Goal: Check status: Check status

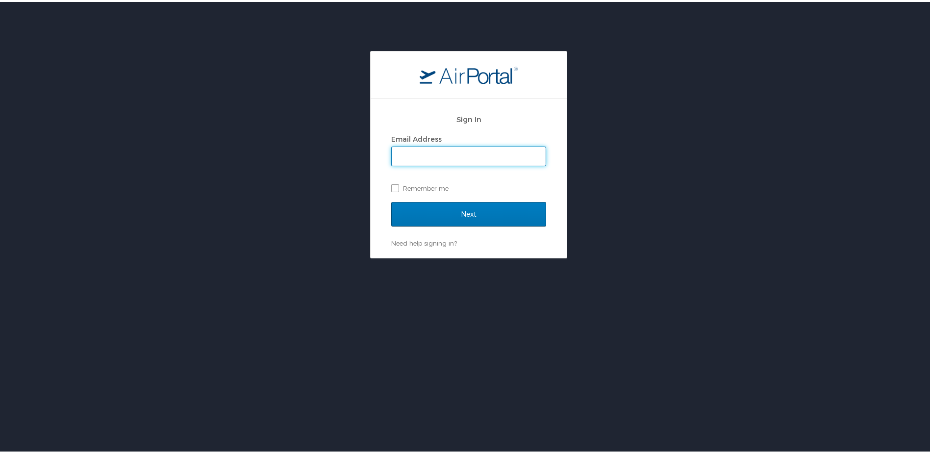
type input "[PERSON_NAME][EMAIL_ADDRESS][DOMAIN_NAME]"
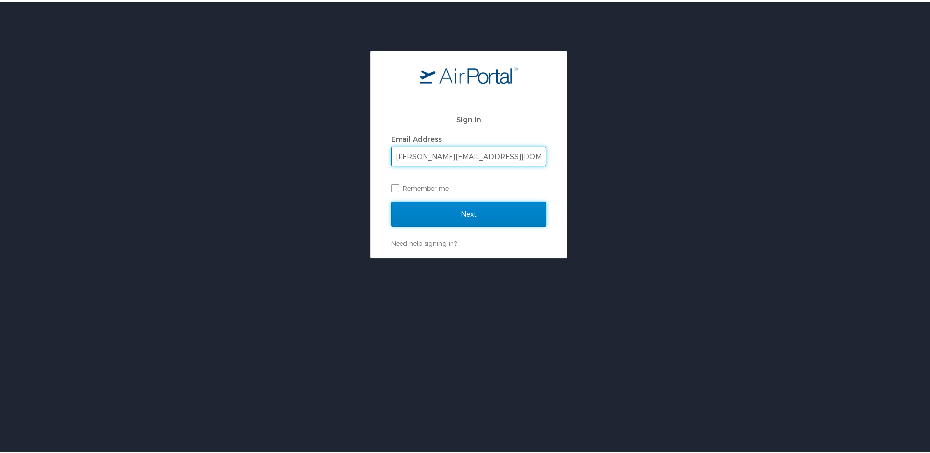
click at [418, 215] on input "Next" at bounding box center [468, 212] width 155 height 25
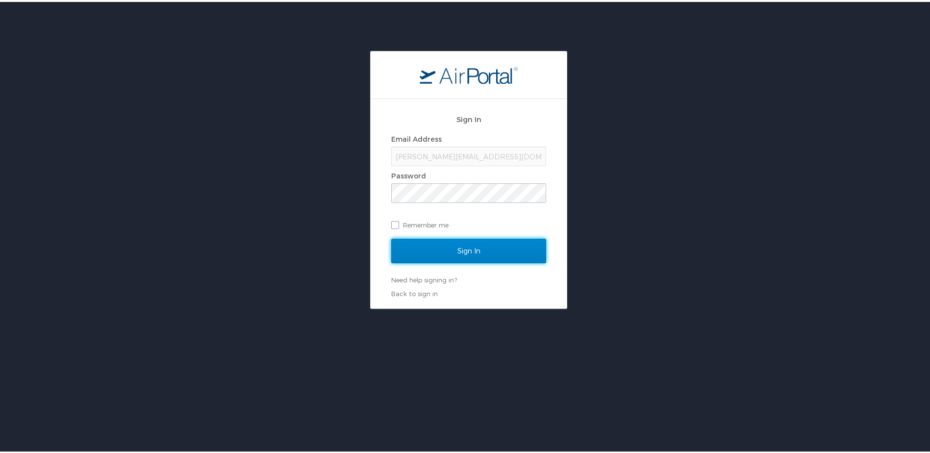
click at [445, 248] on input "Sign In" at bounding box center [468, 249] width 155 height 25
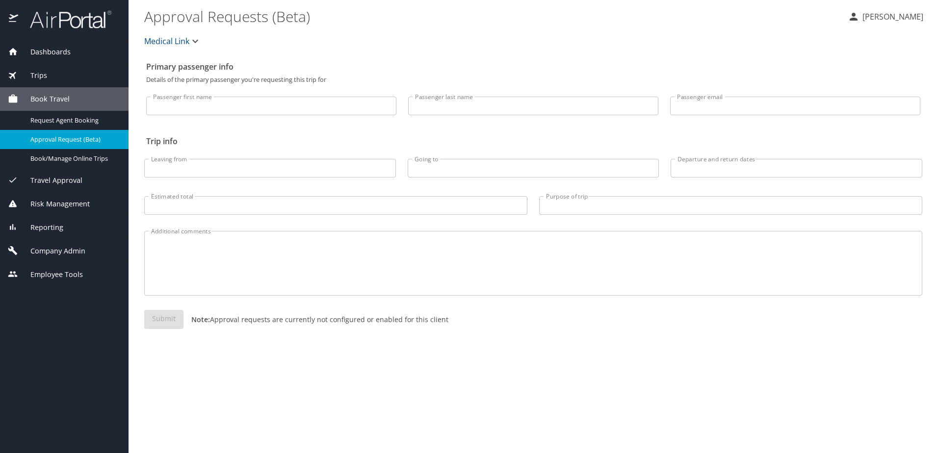
click at [44, 74] on span "Trips" at bounding box center [32, 75] width 29 height 11
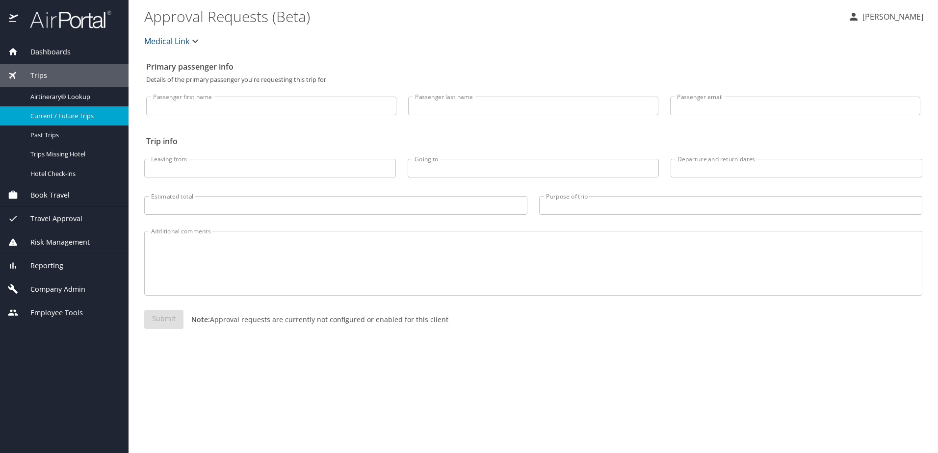
click at [58, 116] on span "Current / Future Trips" at bounding box center [73, 115] width 86 height 9
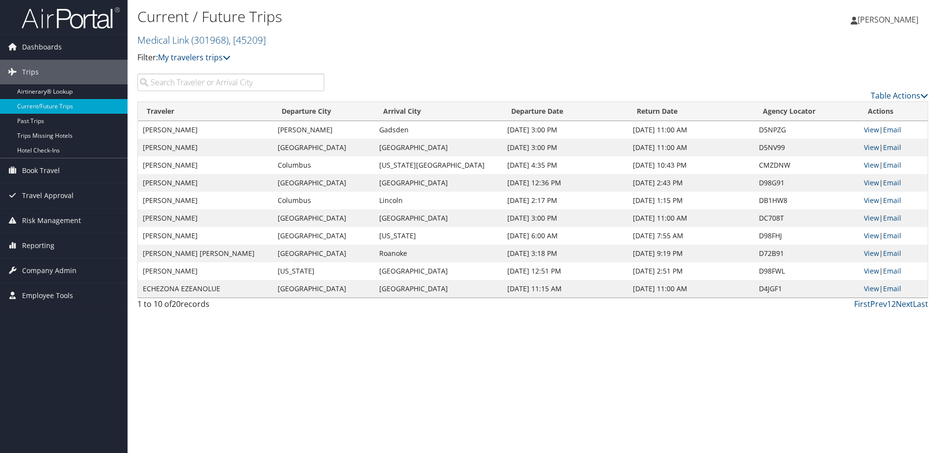
click at [209, 90] on input "search" at bounding box center [230, 83] width 187 height 18
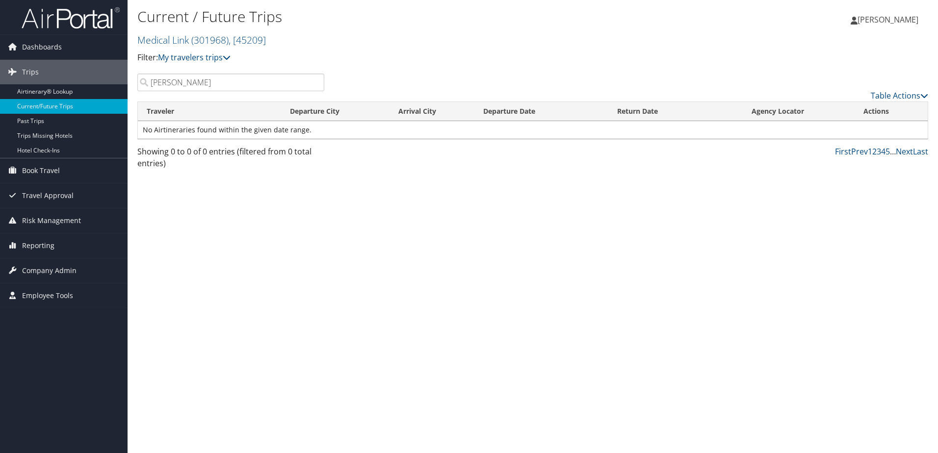
type input "[PERSON_NAME]"
click at [362, 74] on div "Table Actions" at bounding box center [634, 88] width 604 height 28
click at [33, 123] on link "Past Trips" at bounding box center [64, 121] width 128 height 15
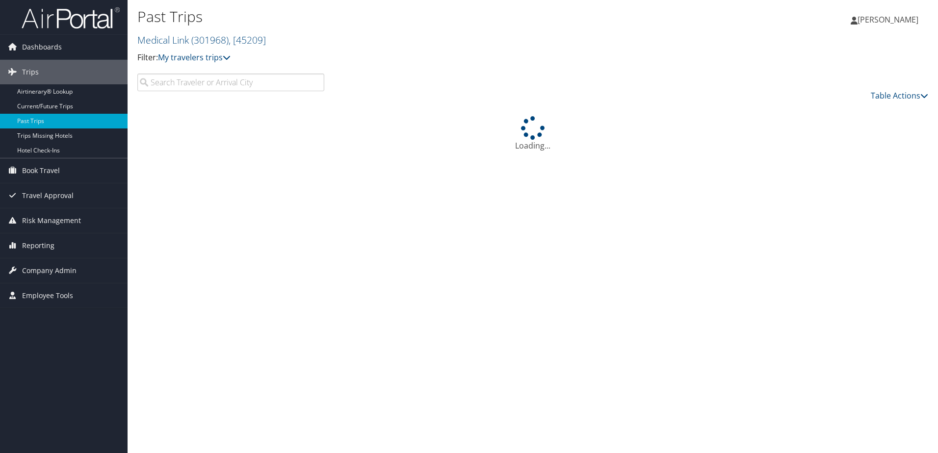
click at [206, 80] on input "search" at bounding box center [230, 83] width 187 height 18
type input "[PERSON_NAME]"
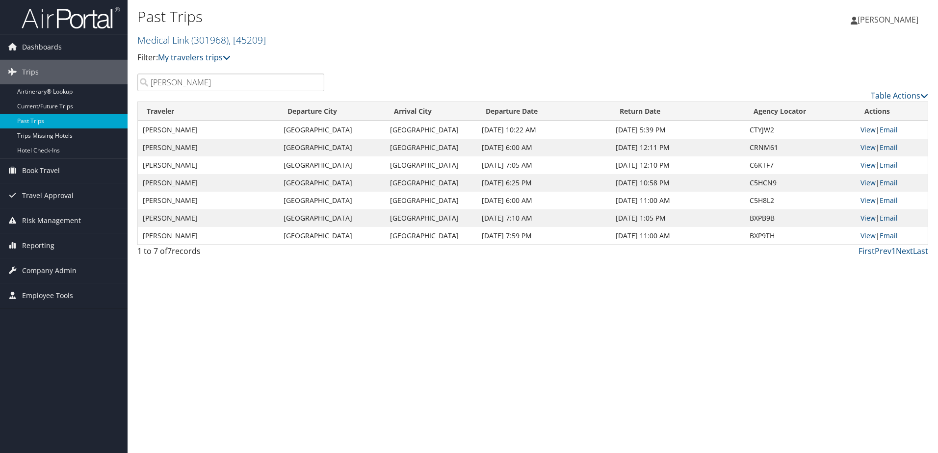
click at [869, 127] on link "View" at bounding box center [867, 129] width 15 height 9
click at [62, 109] on link "Current/Future Trips" at bounding box center [64, 106] width 128 height 15
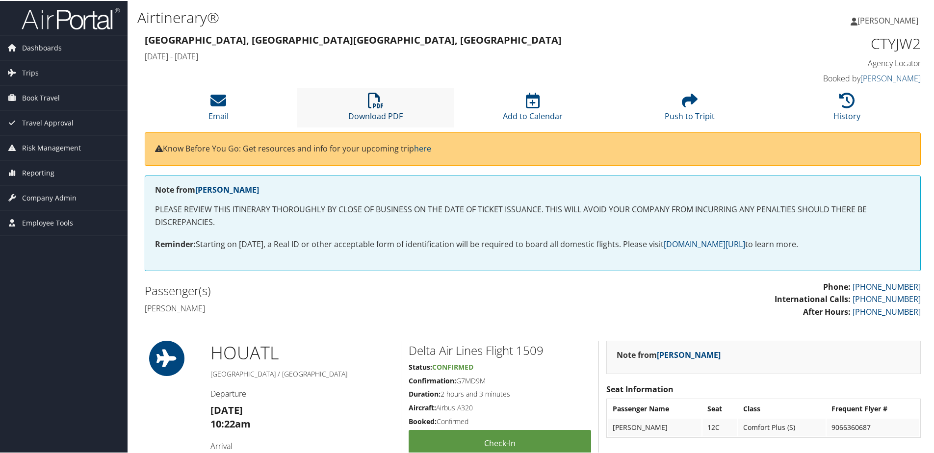
click at [371, 111] on link "Download PDF" at bounding box center [375, 109] width 54 height 24
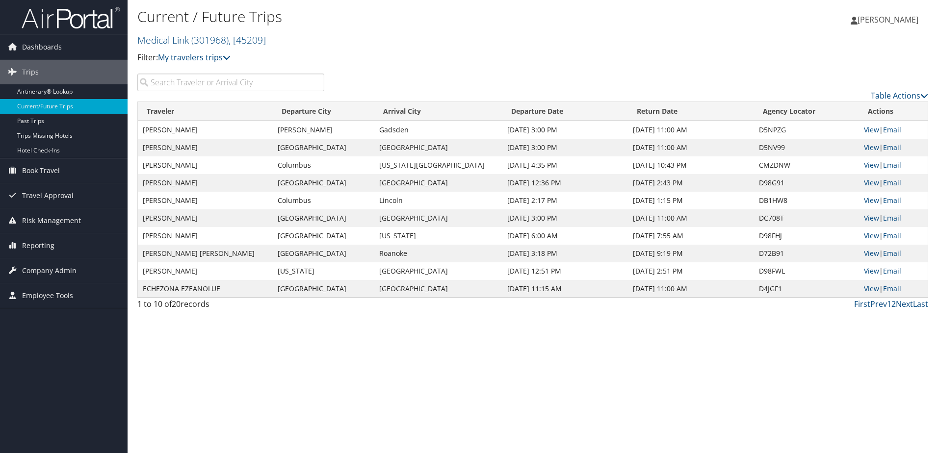
click at [262, 85] on input "search" at bounding box center [230, 83] width 187 height 18
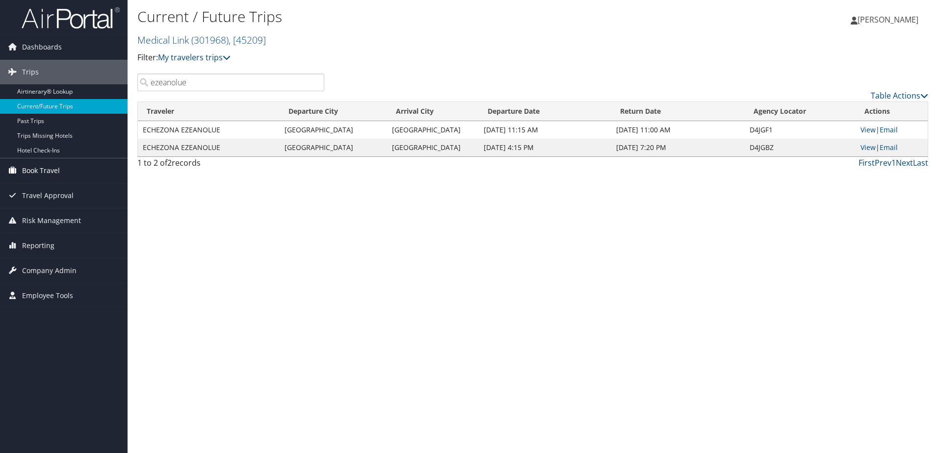
type input "ezeanolue"
